Goal: Information Seeking & Learning: Learn about a topic

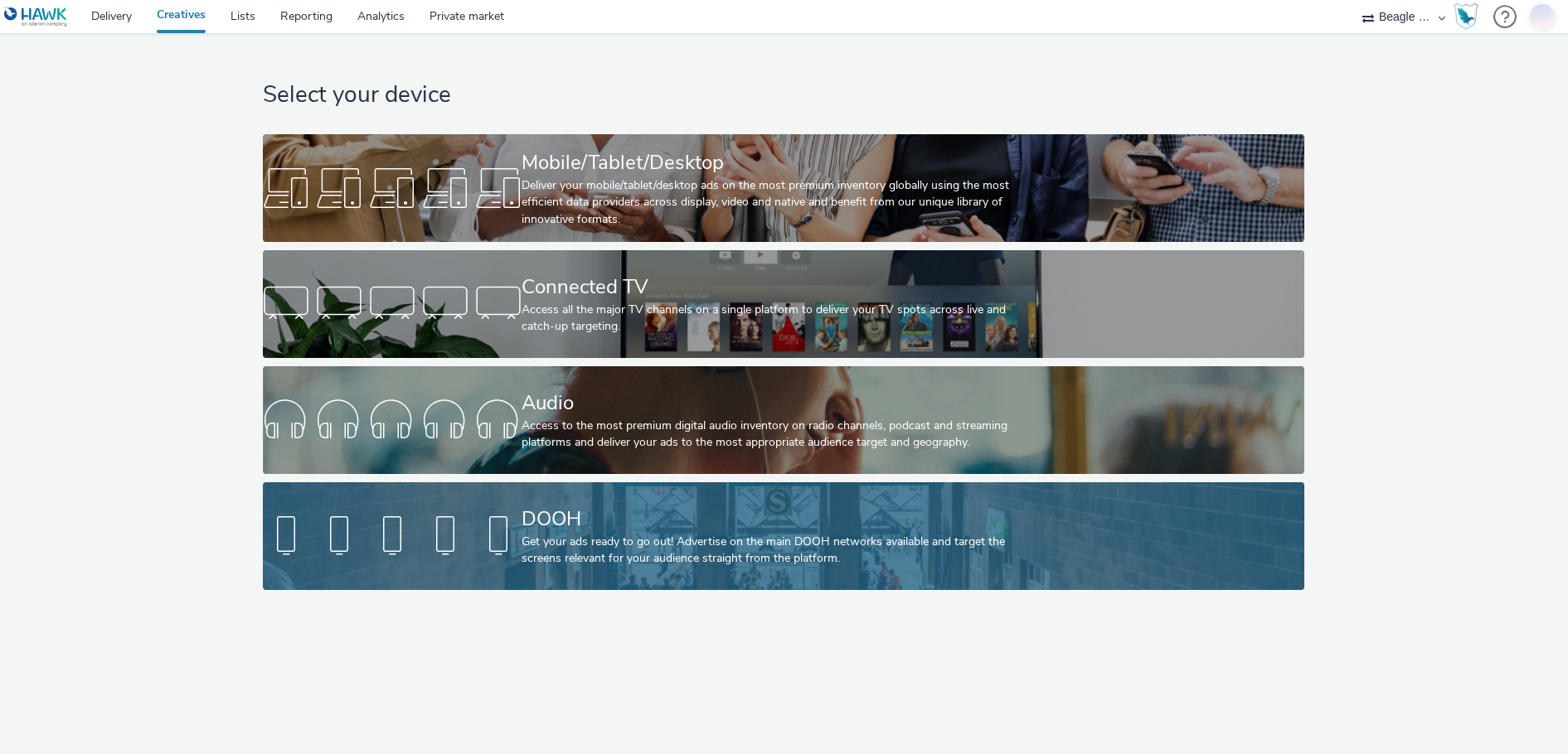
click at [611, 523] on div "DOOH" at bounding box center [779, 520] width 517 height 29
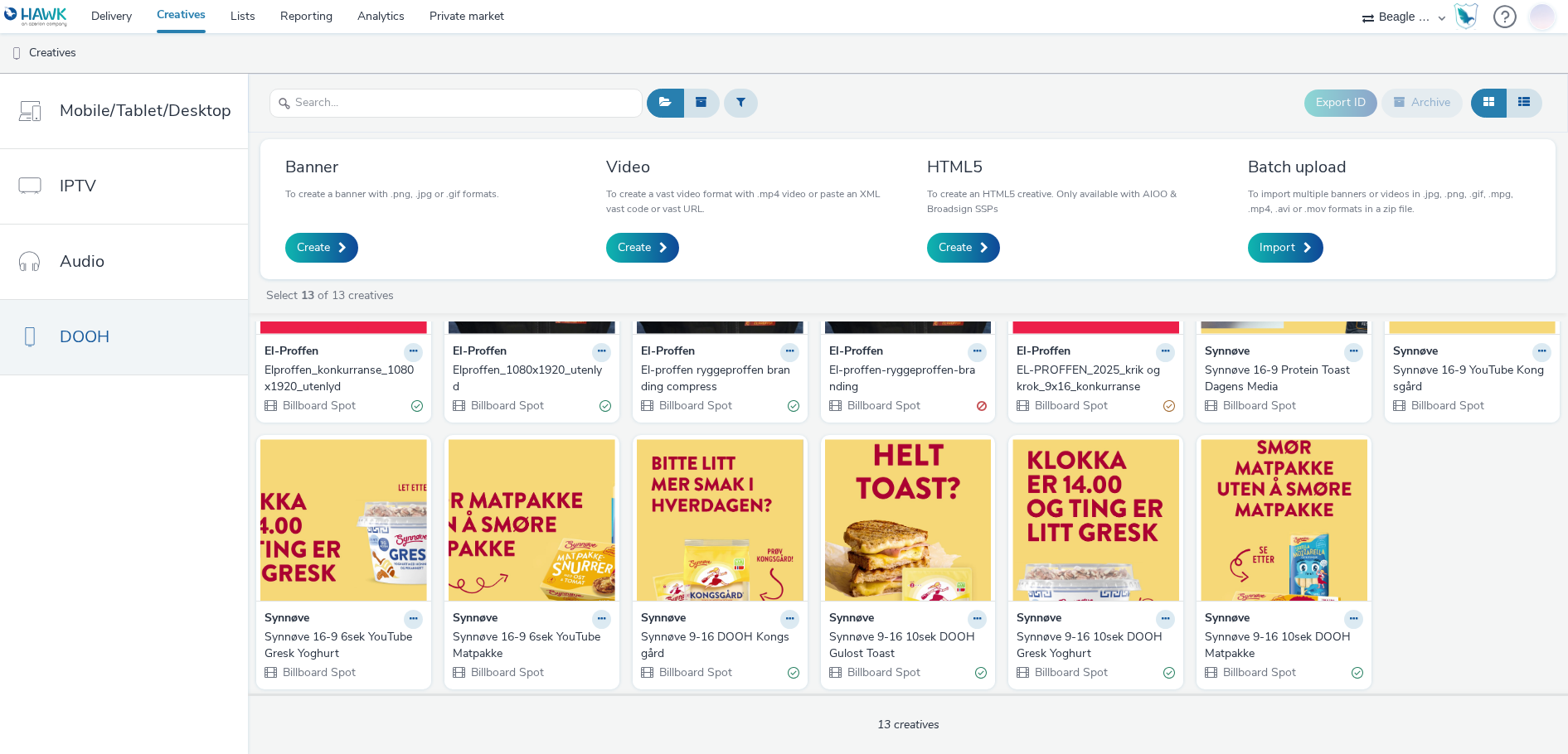
scroll to position [165, 0]
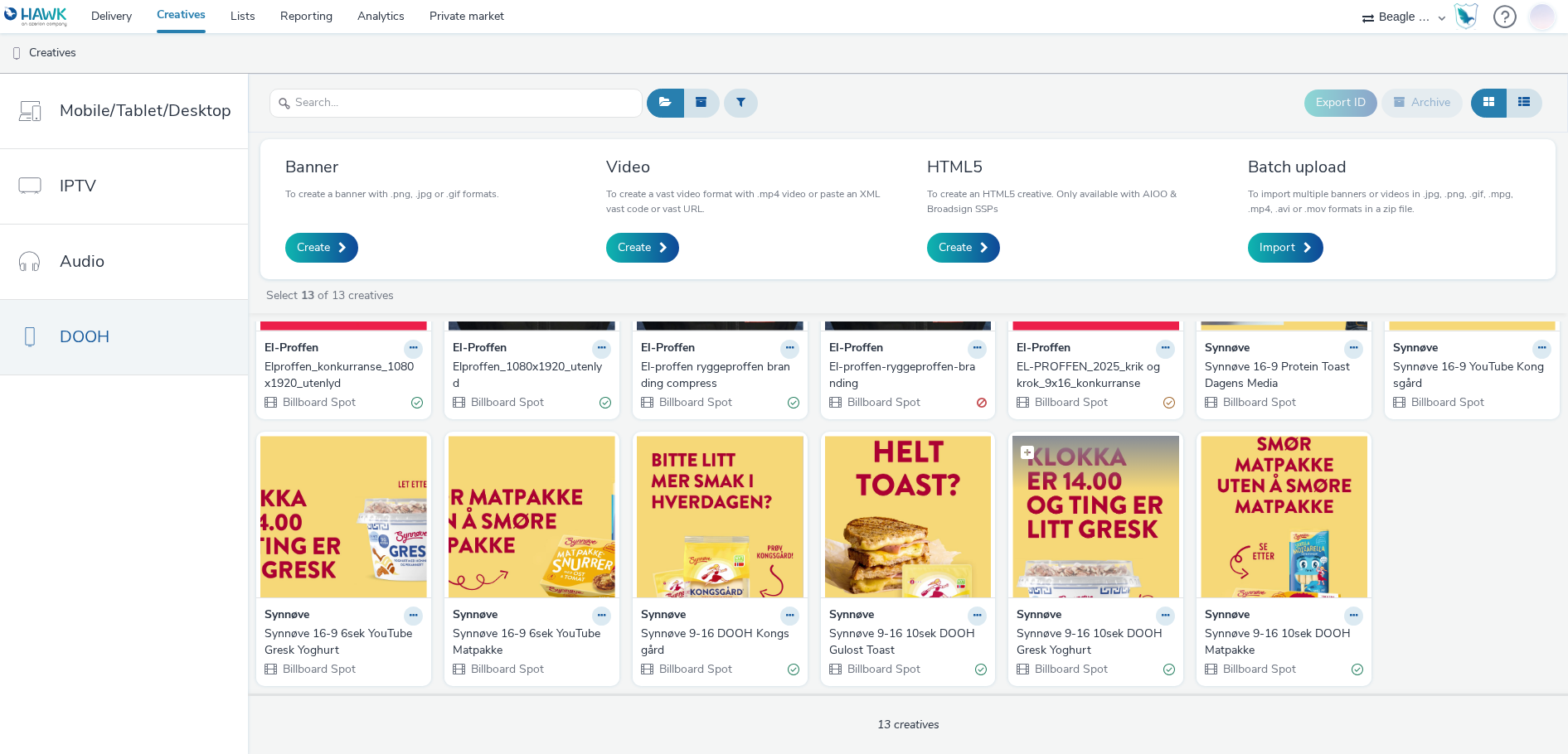
click at [1078, 519] on img at bounding box center [1096, 517] width 167 height 162
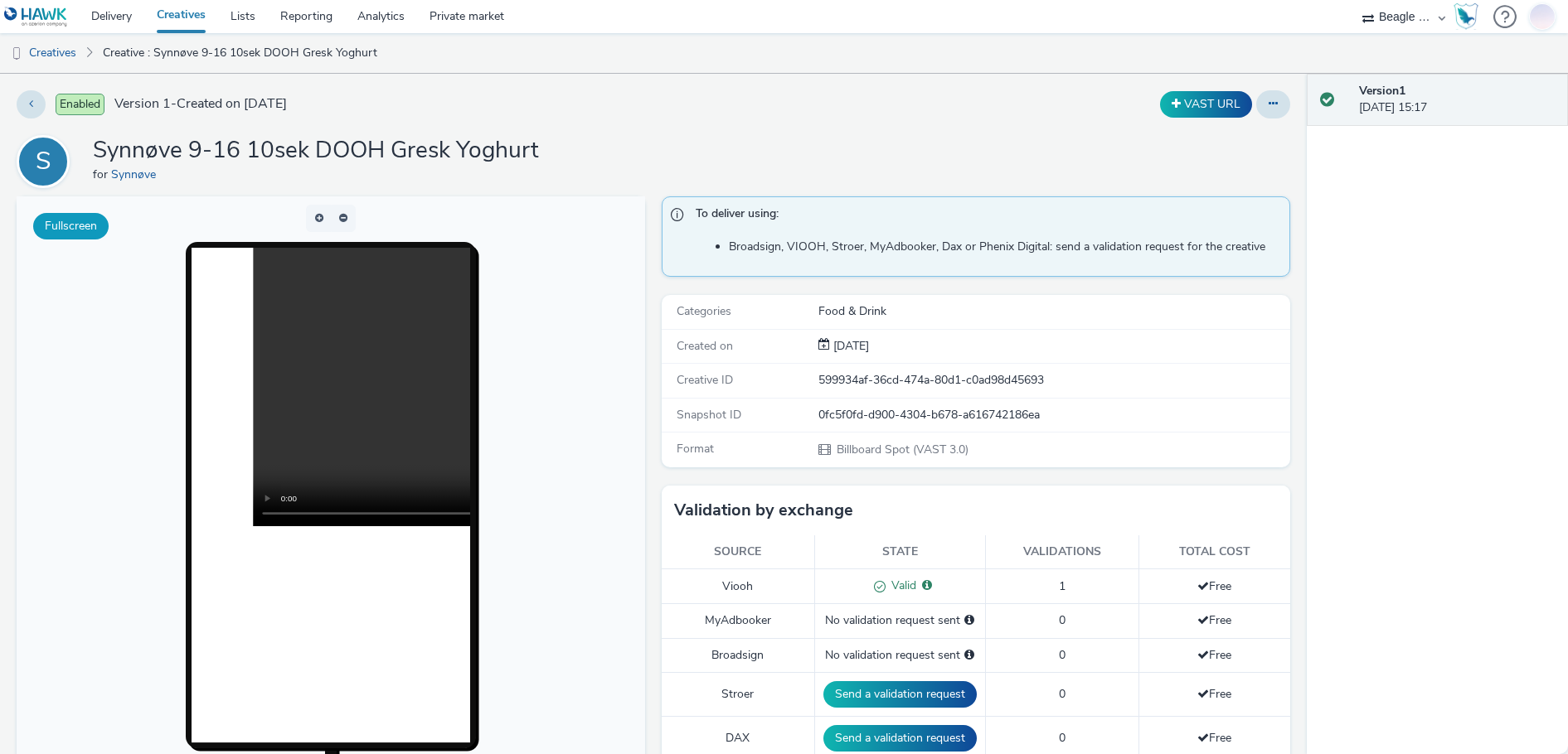
click at [88, 220] on button "Fullscreen" at bounding box center [70, 226] width 75 height 26
click at [1257, 96] on button at bounding box center [1273, 104] width 34 height 28
click at [922, 138] on div "S Synnøve 9-16 10sek DOOH Gresk Yoghurt for Synnøve" at bounding box center [654, 161] width 1274 height 53
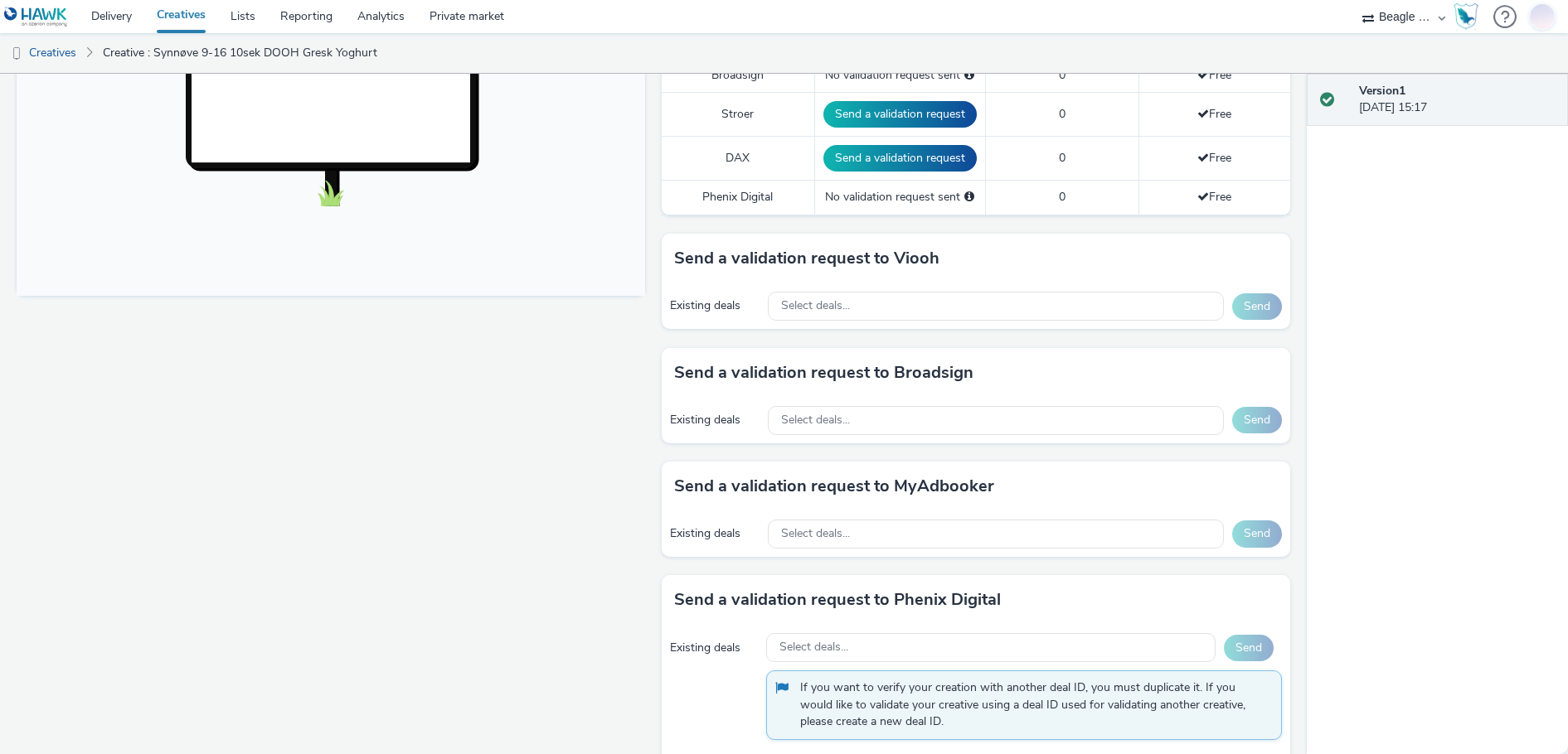
scroll to position [859, 0]
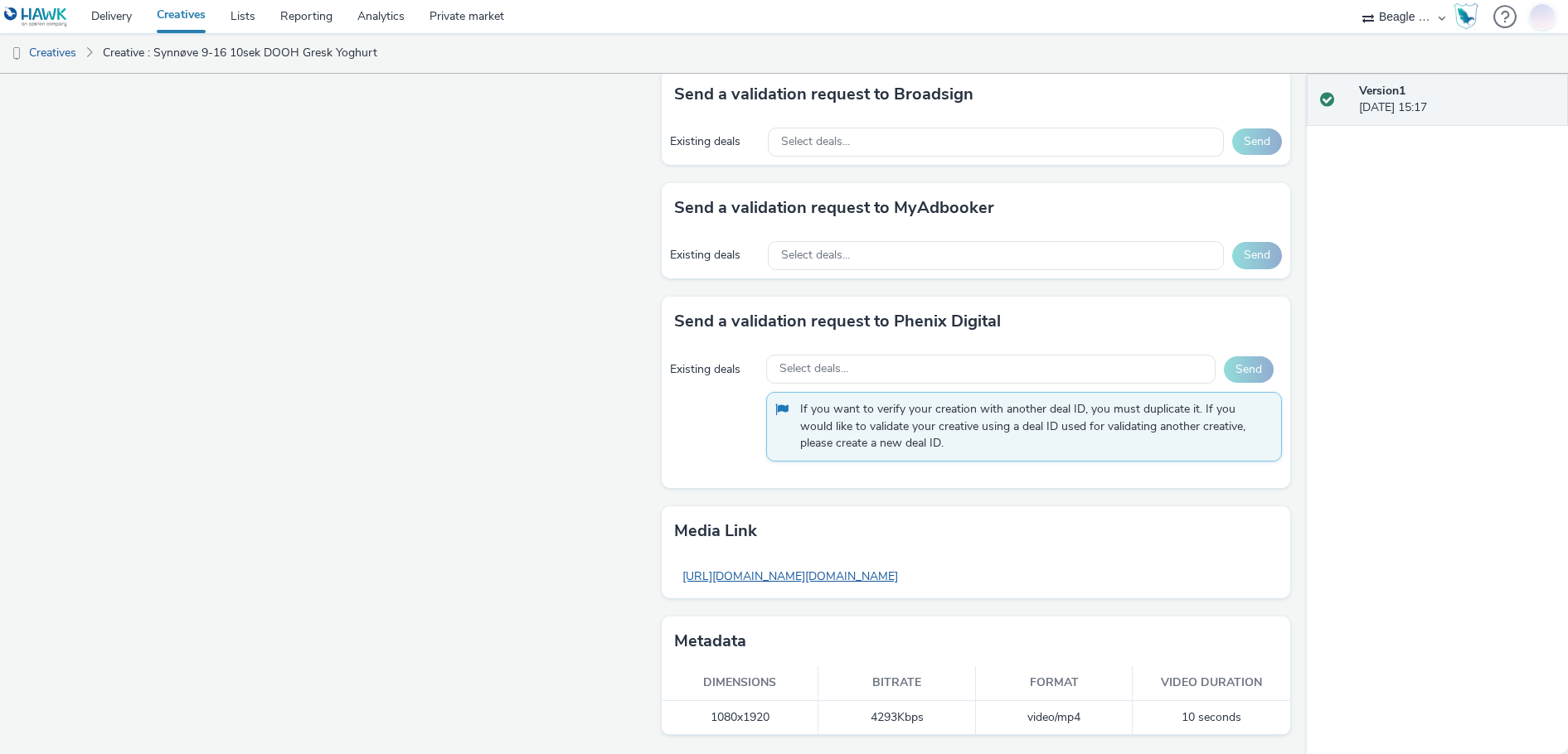
click at [894, 579] on link "[URL][DOMAIN_NAME][DOMAIN_NAME]" at bounding box center [789, 576] width 232 height 32
